Goal: Find contact information: Find contact information

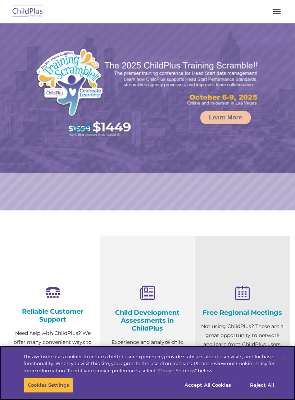
select select "MEDIUM"
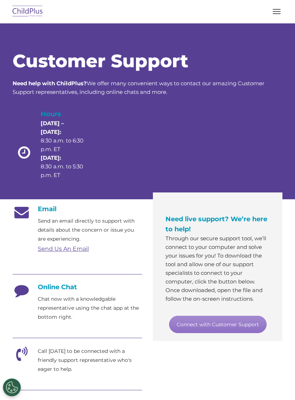
click at [223, 323] on link "Connect with Customer Support" at bounding box center [217, 324] width 97 height 17
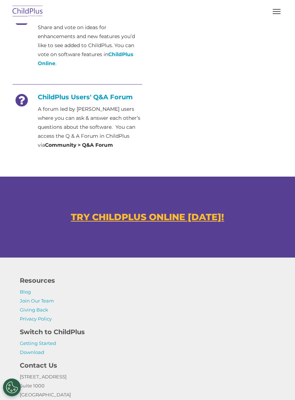
scroll to position [379, 0]
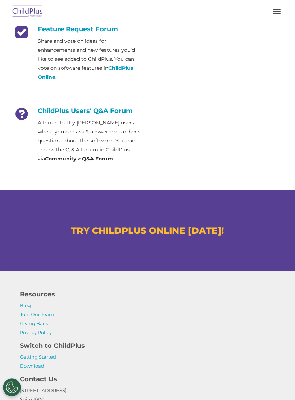
click at [184, 229] on u "TRY CHILDPLUS ONLINE TODAY!" at bounding box center [147, 230] width 153 height 11
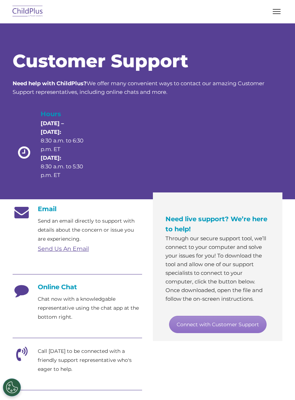
click at [226, 330] on link "Connect with Customer Support" at bounding box center [217, 324] width 97 height 17
